Goal: Transaction & Acquisition: Purchase product/service

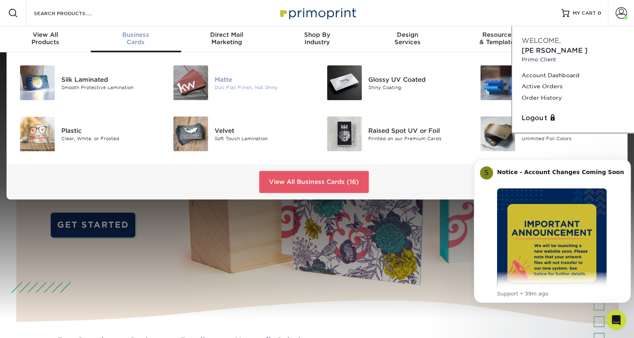
click at [199, 86] on img at bounding box center [190, 82] width 35 height 35
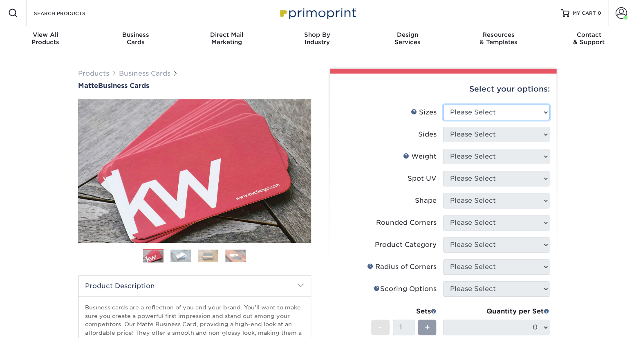
click at [443, 105] on select "Please Select 1.5" x 3.5" - Mini 1.75" x 3.5" - Mini 2" x 2" - Square 2" x 3" -…" at bounding box center [496, 113] width 106 height 16
select select "2.00x3.50"
click option "2" x 3.5" - Standard" at bounding box center [0, 0] width 0 height 0
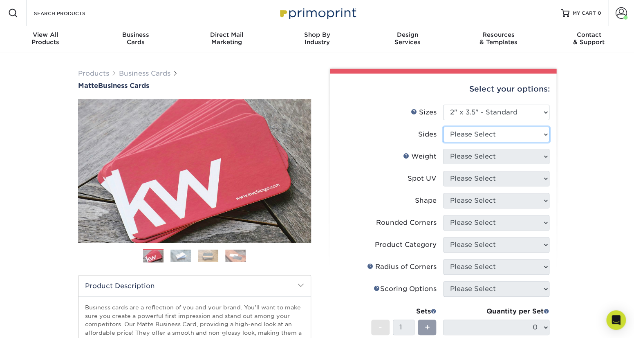
click at [443, 127] on select "Please Select Print Both Sides Print Front Only" at bounding box center [496, 135] width 106 height 16
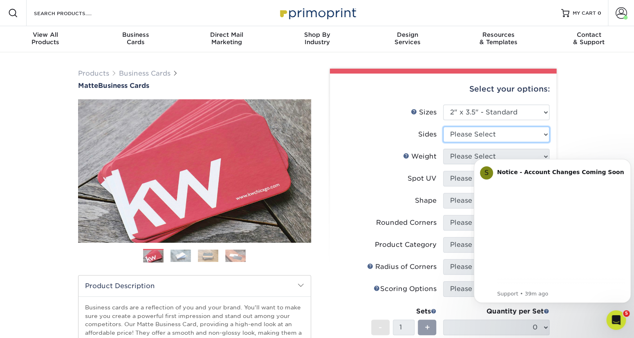
select select "13abbda7-1d64-4f25-8bb2-c179b224825d"
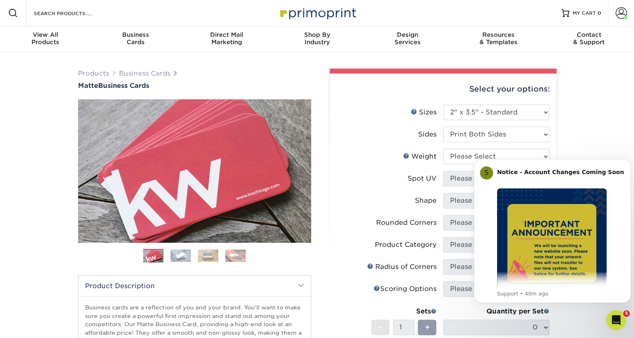
click at [581, 111] on div "Products Business Cards Matte Business Cards Previous Next 100 $ 8" at bounding box center [317, 277] width 634 height 451
click at [443, 149] on select "Please Select 16PT 14PT" at bounding box center [496, 157] width 106 height 16
select select "16PT"
click at [443, 171] on select "Please Select No Spot UV Front and Back (Both Sides) Front Only Back Only" at bounding box center [496, 179] width 106 height 16
select select "3"
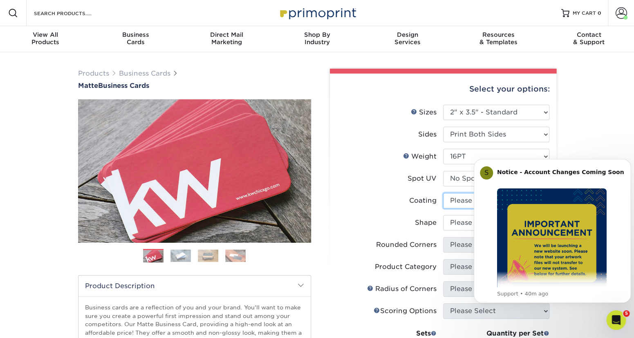
click at [443, 193] on select at bounding box center [496, 201] width 106 height 16
select select "121bb7b5-3b4d-429f-bd8d-bbf80e953313"
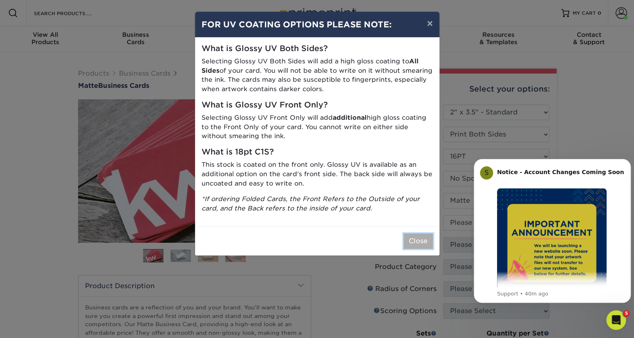
click at [417, 245] on button "Close" at bounding box center [417, 241] width 29 height 16
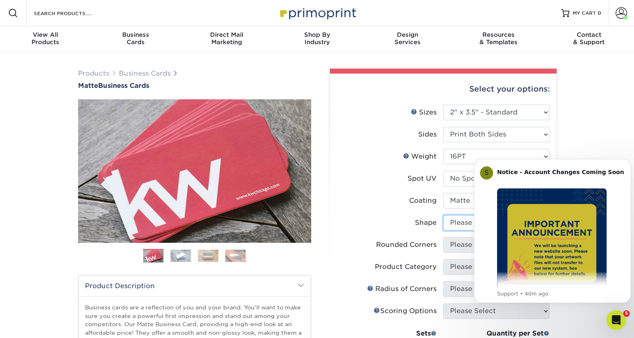
click at [443, 215] on select "Please Select Standard Oval" at bounding box center [496, 223] width 106 height 16
select select "standard"
click at [443, 237] on select "Please Select Yes - Round 2 Corners Yes - Round 4 Corners No" at bounding box center [496, 245] width 106 height 16
select select "7672df9e-0e0a-464d-8e1f-920c575e4da3"
click option "Yes - Round 4 Corners" at bounding box center [0, 0] width 0 height 0
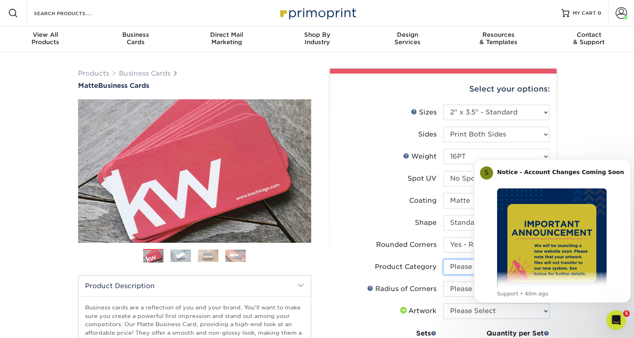
click at [443, 259] on select "Please Select Business Cards" at bounding box center [496, 267] width 106 height 16
select select "3b5148f1-0588-4f88-a218-97bcfdce65c1"
click option "Business Cards" at bounding box center [0, 0] width 0 height 0
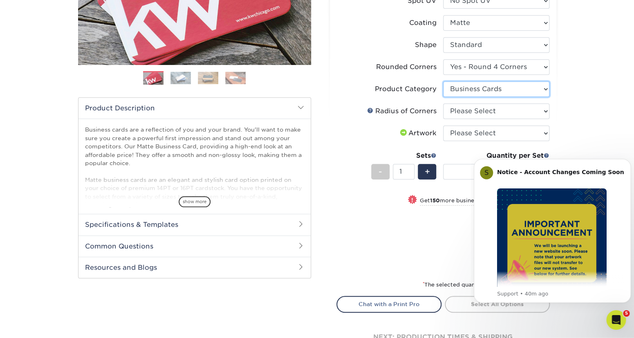
scroll to position [180, 0]
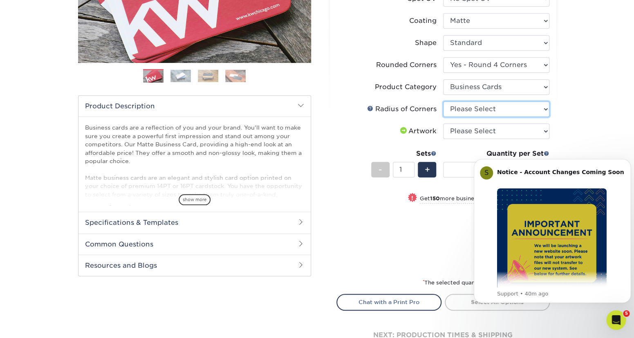
click at [443, 101] on select "Please Select Rounded 1/8" Rounded 1/4"" at bounding box center [496, 109] width 106 height 16
select select "479fbfe7-6a0c-4895-8c9a-81739b7486c9"
click option "Rounded 1/4"" at bounding box center [0, 0] width 0 height 0
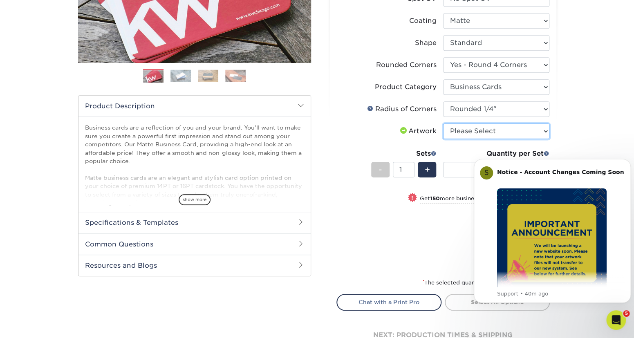
click at [443, 123] on select "Please Select I will upload files I need a design - $100" at bounding box center [496, 131] width 106 height 16
select select "upload"
click option "I will upload files" at bounding box center [0, 0] width 0 height 0
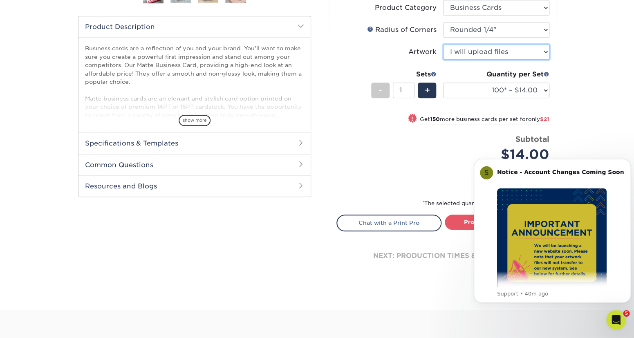
scroll to position [270, 0]
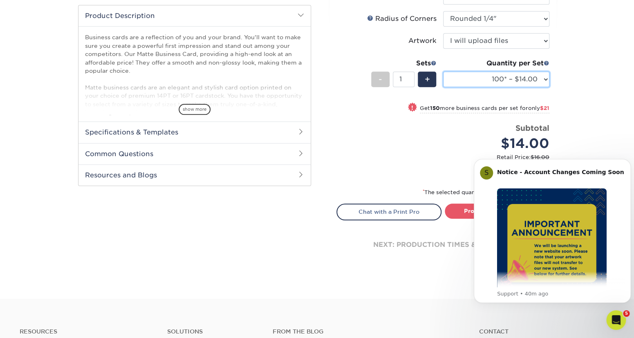
click at [443, 71] on select "100* – $14.00 250* – $35.00 500 – $70.00 1000 – $86.00 2500 – $158.00 5000 – $2…" at bounding box center [496, 79] width 106 height 16
select select "500 – $70.00"
click option "500 – $70.00" at bounding box center [0, 0] width 0 height 0
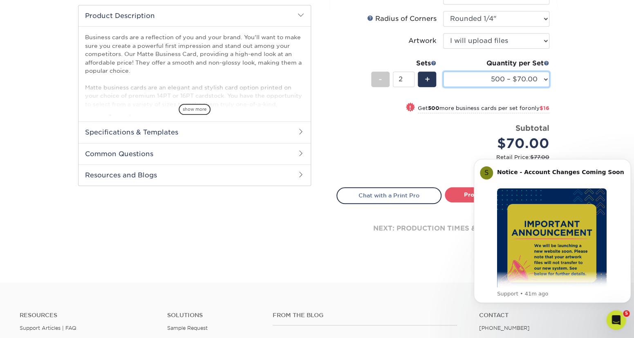
click at [410, 77] on input "2" at bounding box center [404, 79] width 22 height 16
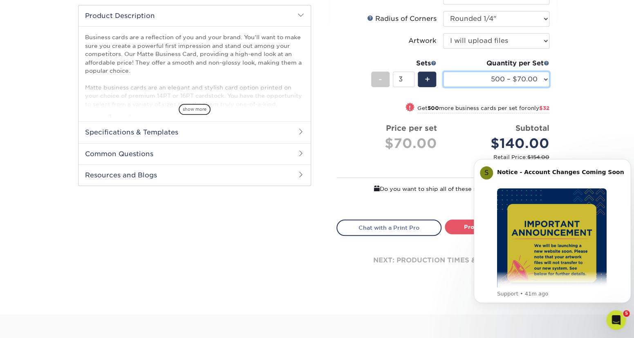
click at [410, 77] on input "3" at bounding box center [404, 79] width 22 height 16
type input "4"
click at [410, 77] on input "4" at bounding box center [404, 79] width 22 height 16
